Goal: Task Accomplishment & Management: Manage account settings

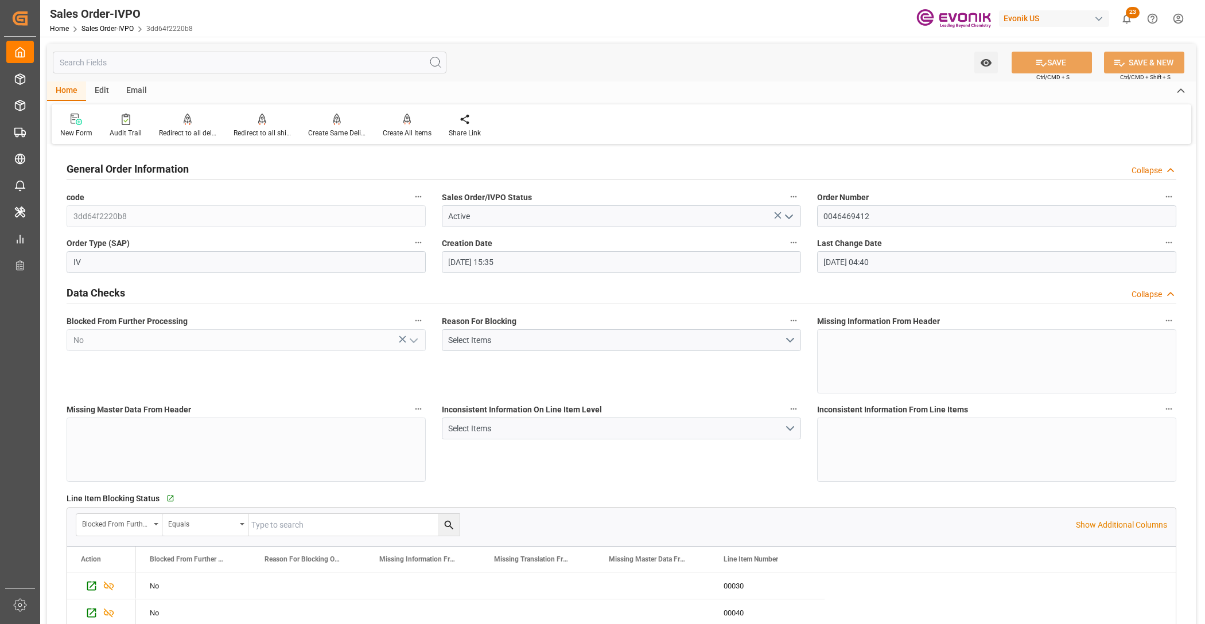
scroll to position [478, 0]
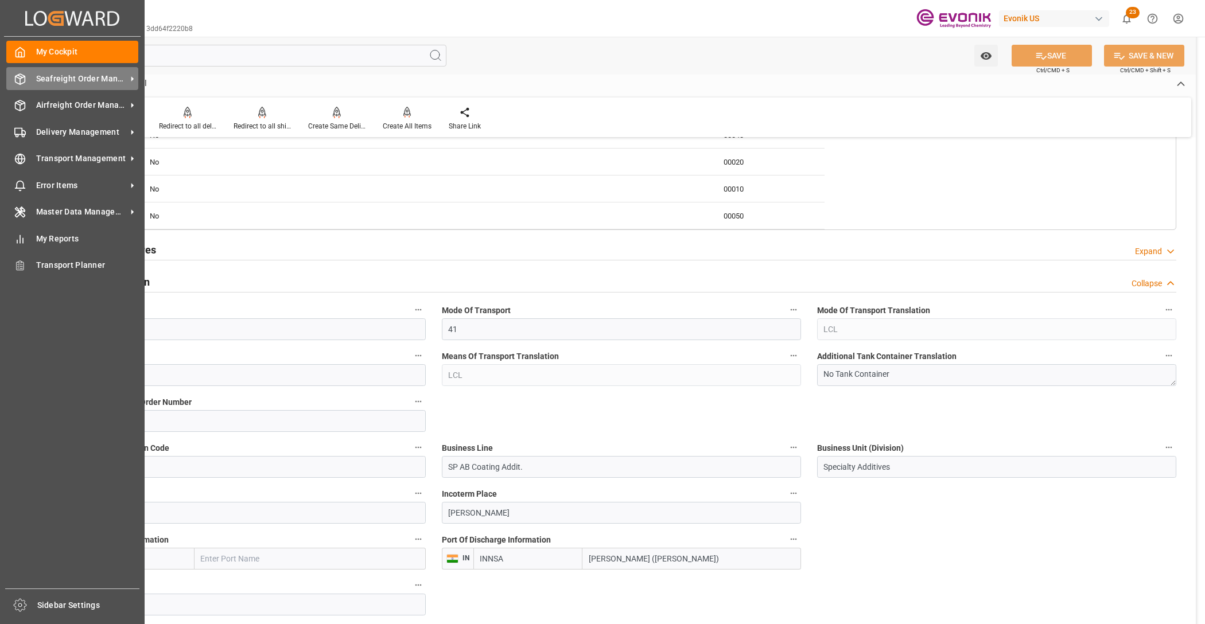
click at [71, 73] on span "Seafreight Order Management" at bounding box center [81, 79] width 91 height 12
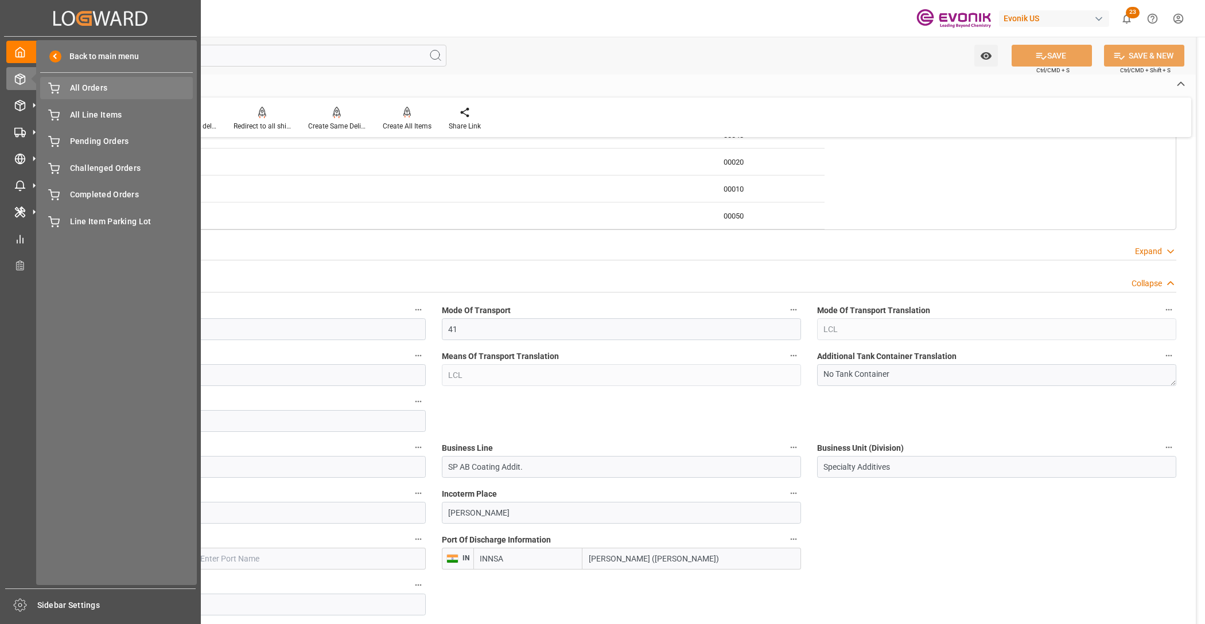
click at [87, 87] on span "All Orders" at bounding box center [131, 88] width 123 height 12
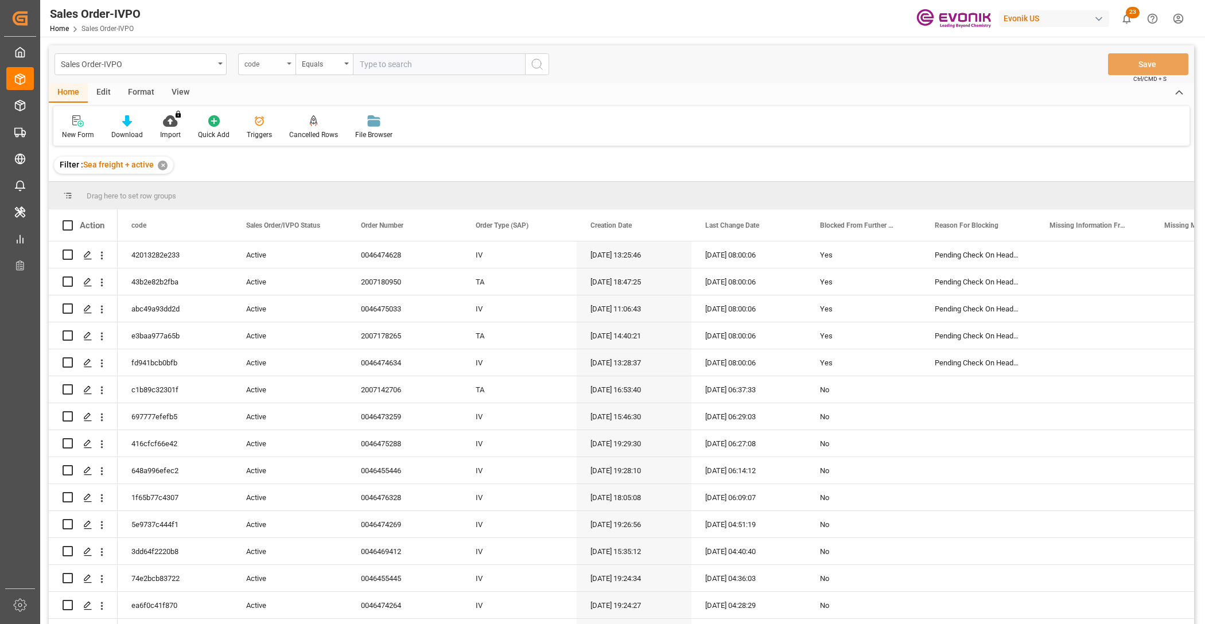
click at [274, 61] on div "code" at bounding box center [263, 62] width 39 height 13
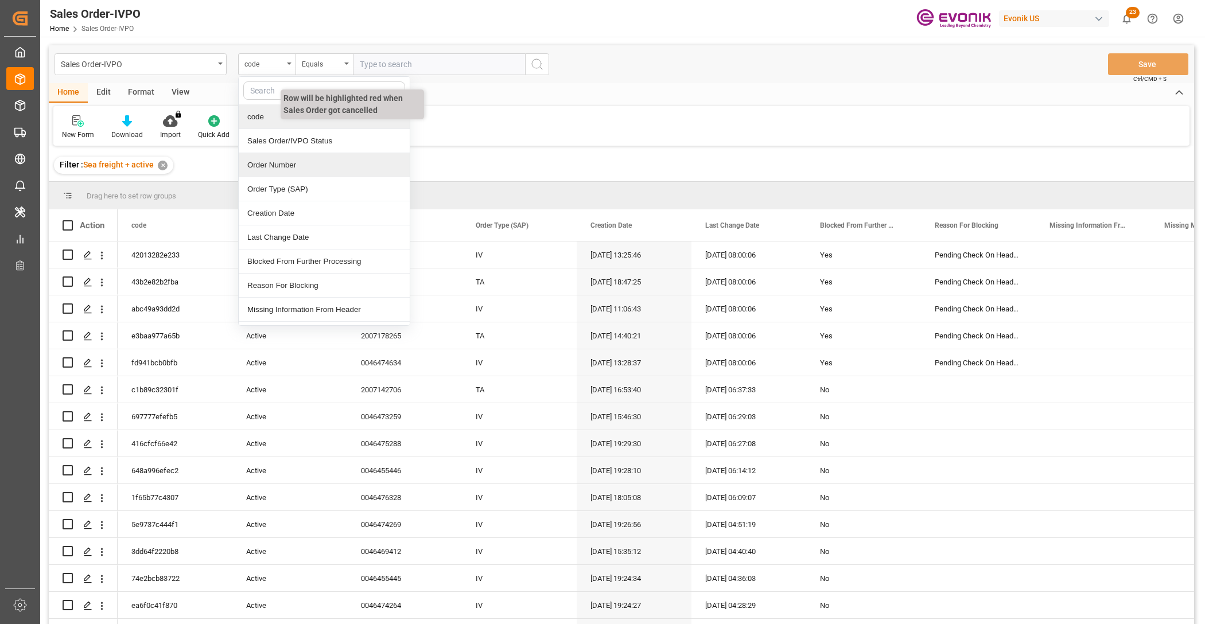
drag, startPoint x: 288, startPoint y: 164, endPoint x: 305, endPoint y: 133, distance: 35.7
click at [290, 165] on div "Order Number" at bounding box center [324, 165] width 171 height 24
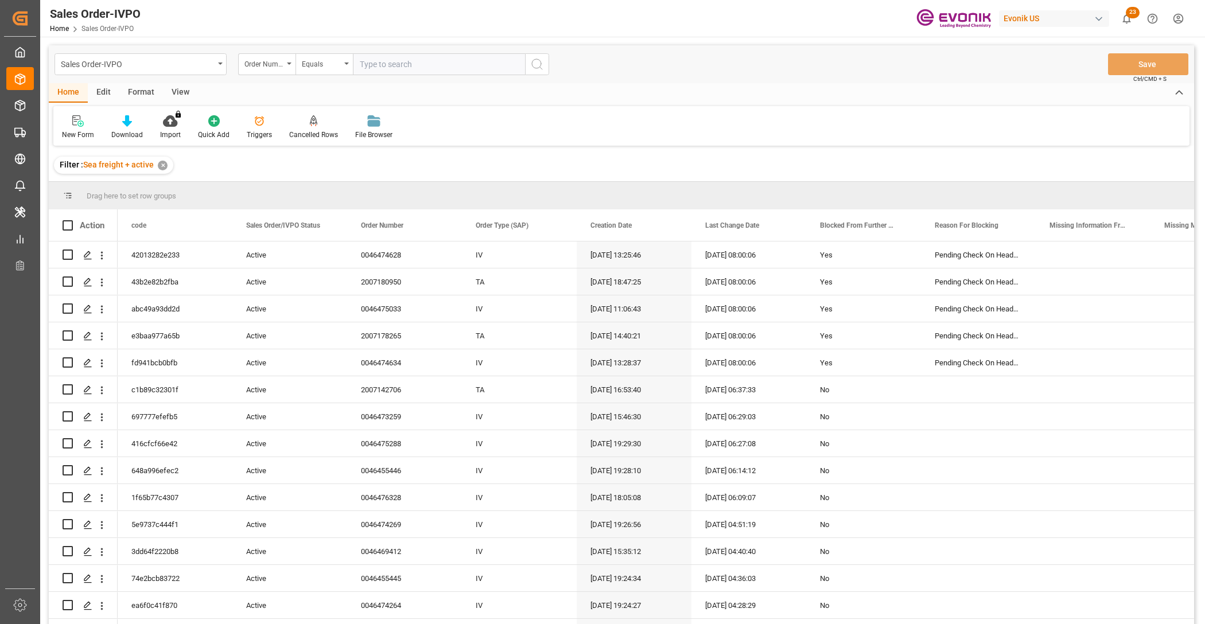
click at [414, 62] on input "text" at bounding box center [439, 64] width 172 height 22
paste input "NC-CS"
type input "NC-CS"
drag, startPoint x: 404, startPoint y: 70, endPoint x: 338, endPoint y: 72, distance: 66.0
click at [337, 72] on div "Order Number Equals NC-CS" at bounding box center [393, 64] width 311 height 22
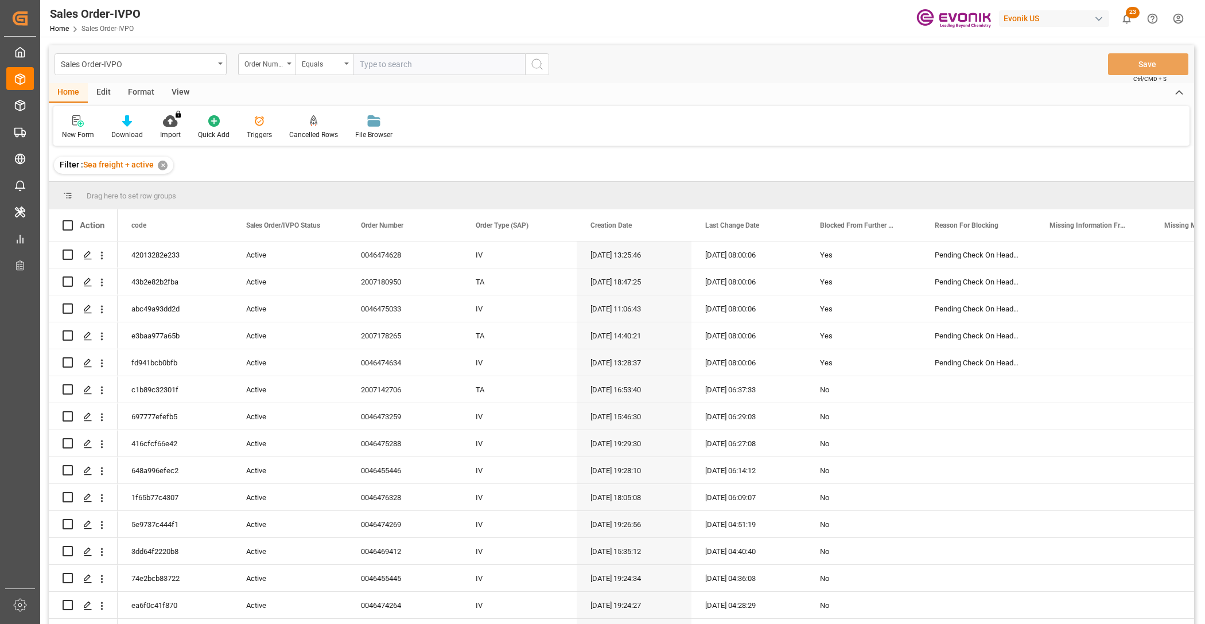
click at [379, 62] on input "text" at bounding box center [439, 64] width 172 height 22
paste input "0046476193"
type input "0046476193"
click at [530, 62] on icon "search button" at bounding box center [537, 64] width 14 height 14
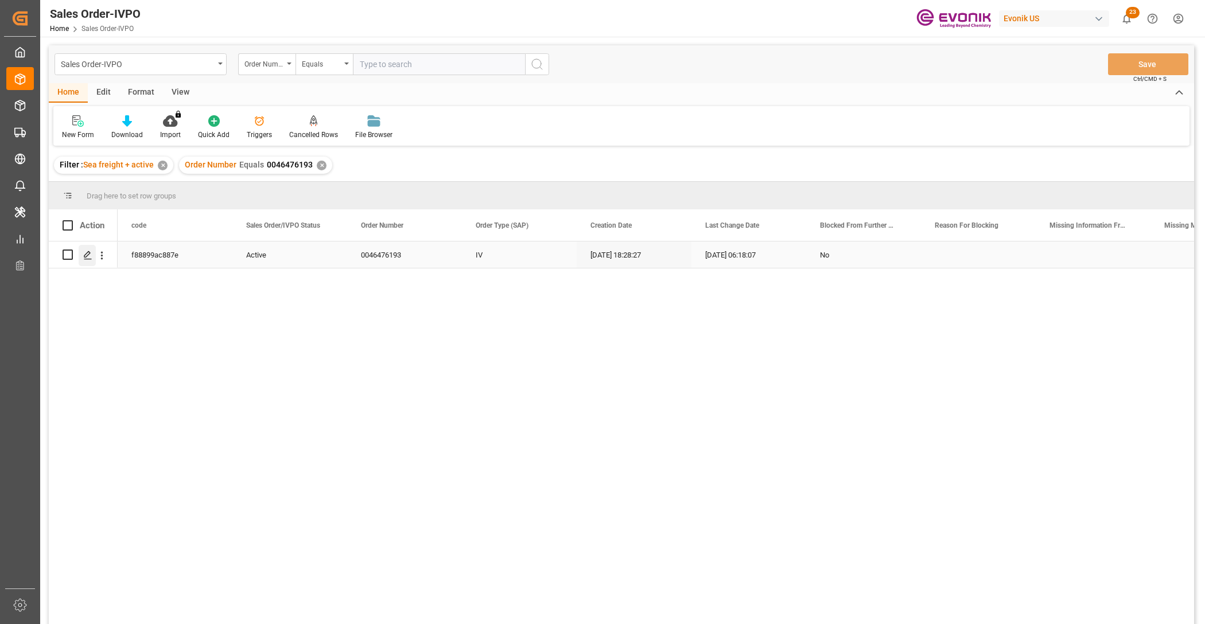
click at [91, 253] on icon "Press SPACE to select this row." at bounding box center [87, 255] width 9 height 9
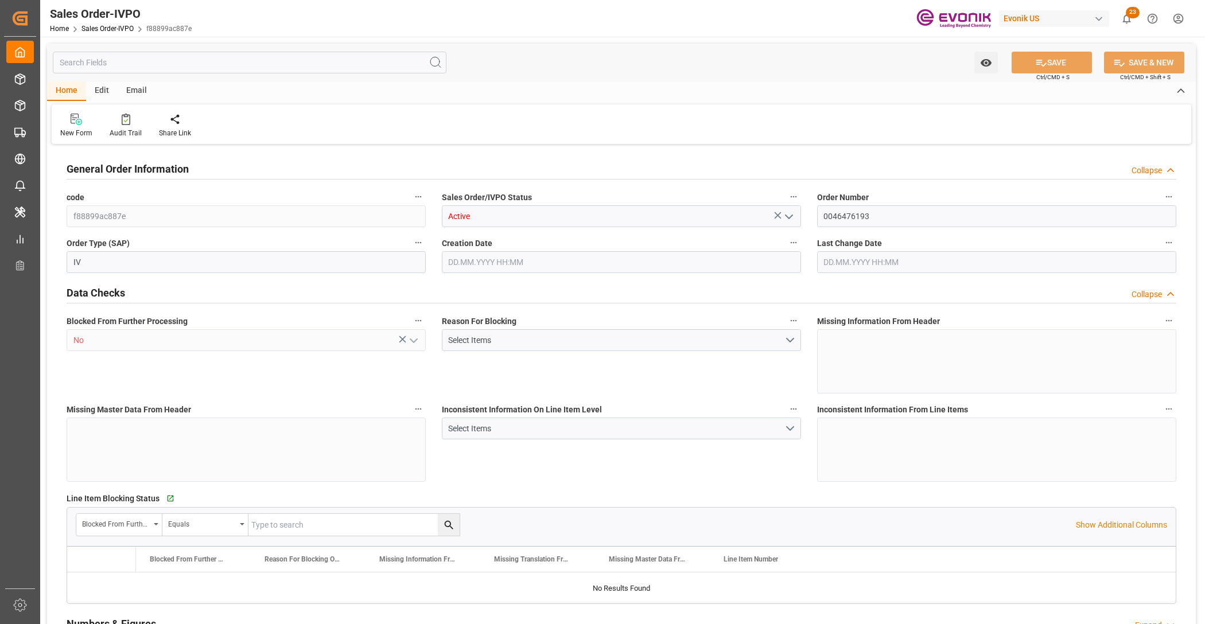
type input "BRSSZ"
type input "0"
type input "1"
type input "900.4"
type input "[DATE] 18:28"
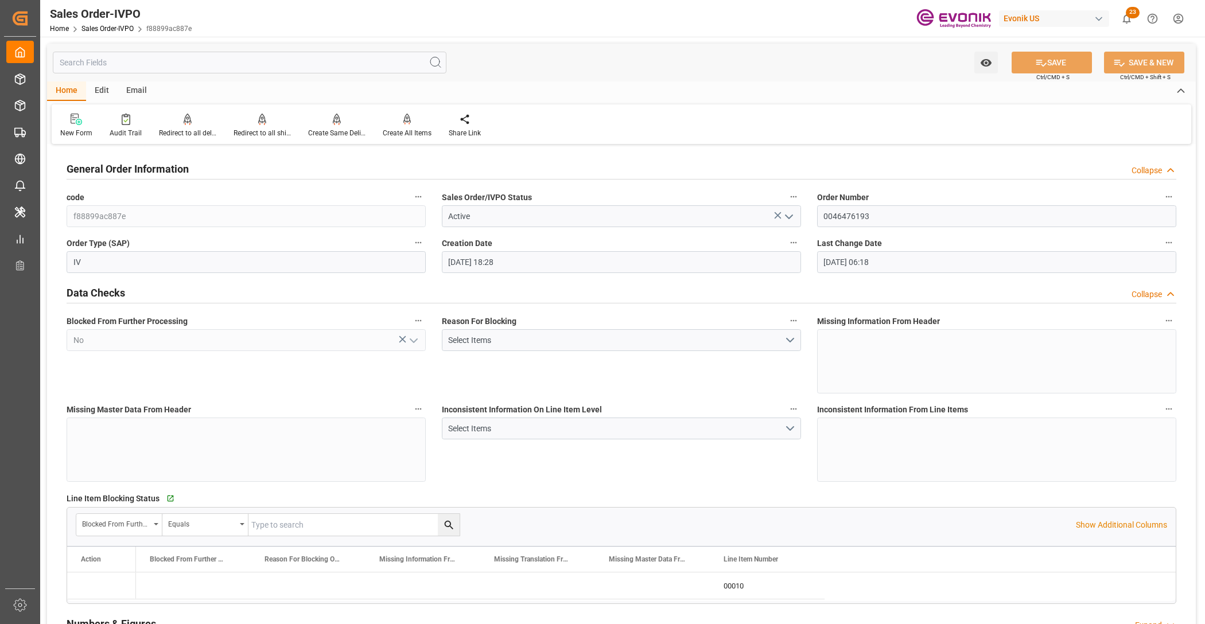
type input "[DATE] 06:18"
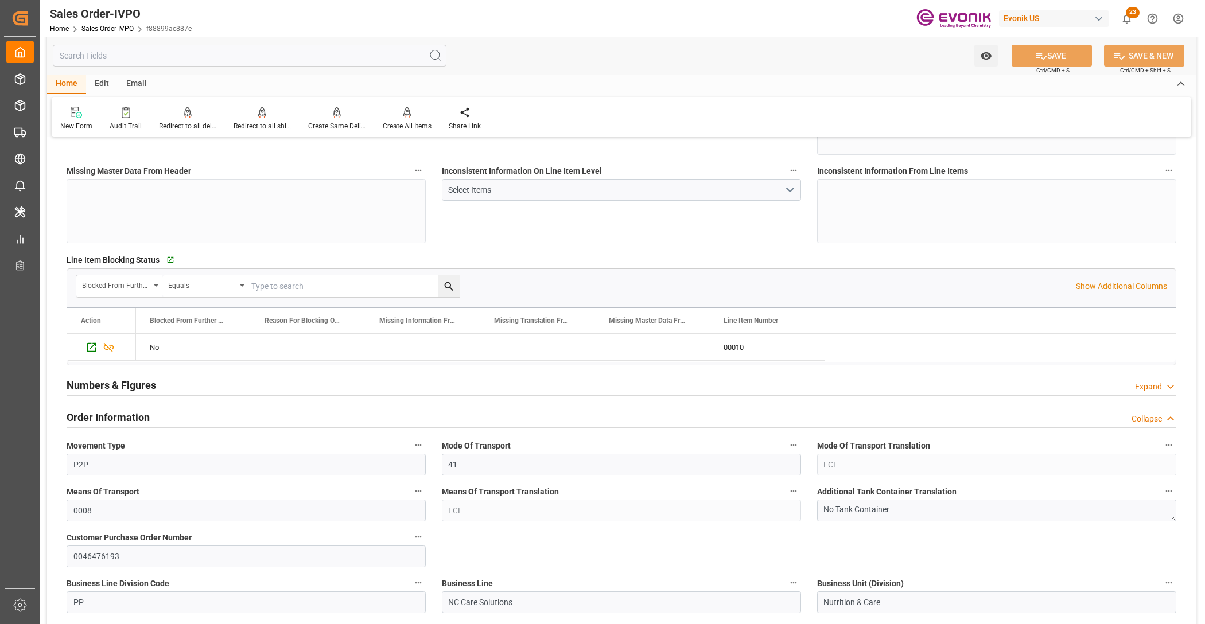
scroll to position [478, 0]
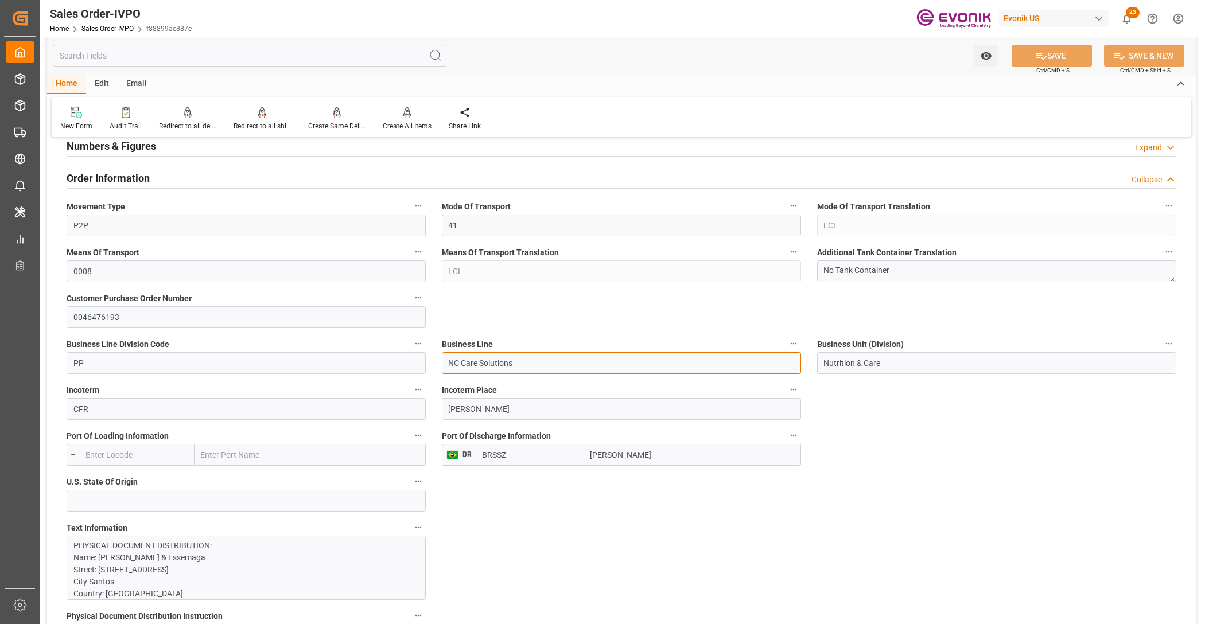
drag, startPoint x: 532, startPoint y: 365, endPoint x: 408, endPoint y: 359, distance: 124.1
